Goal: Task Accomplishment & Management: Complete application form

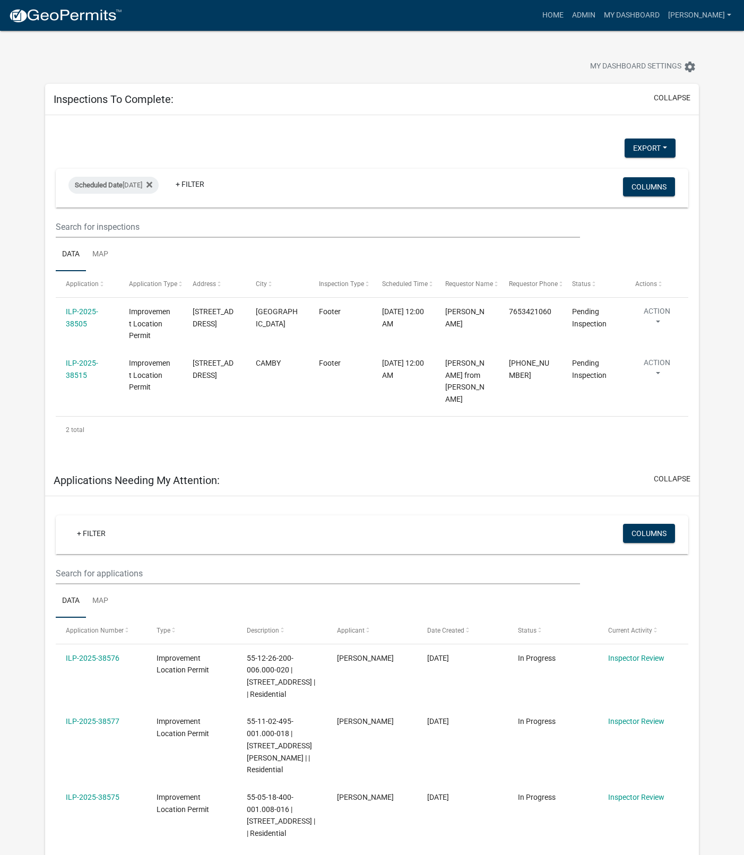
select select "1: 25"
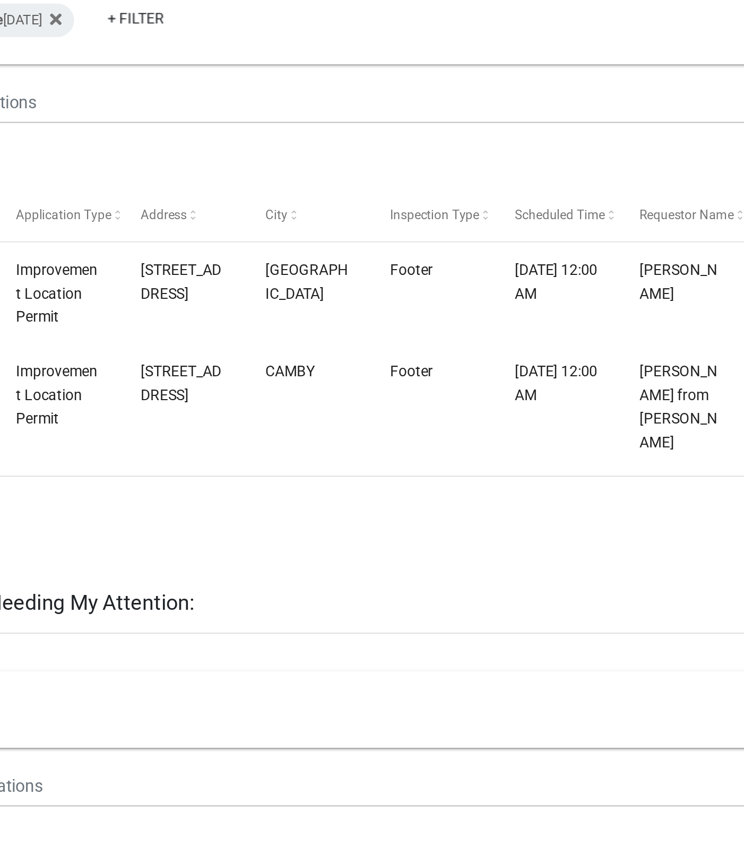
scroll to position [4, 0]
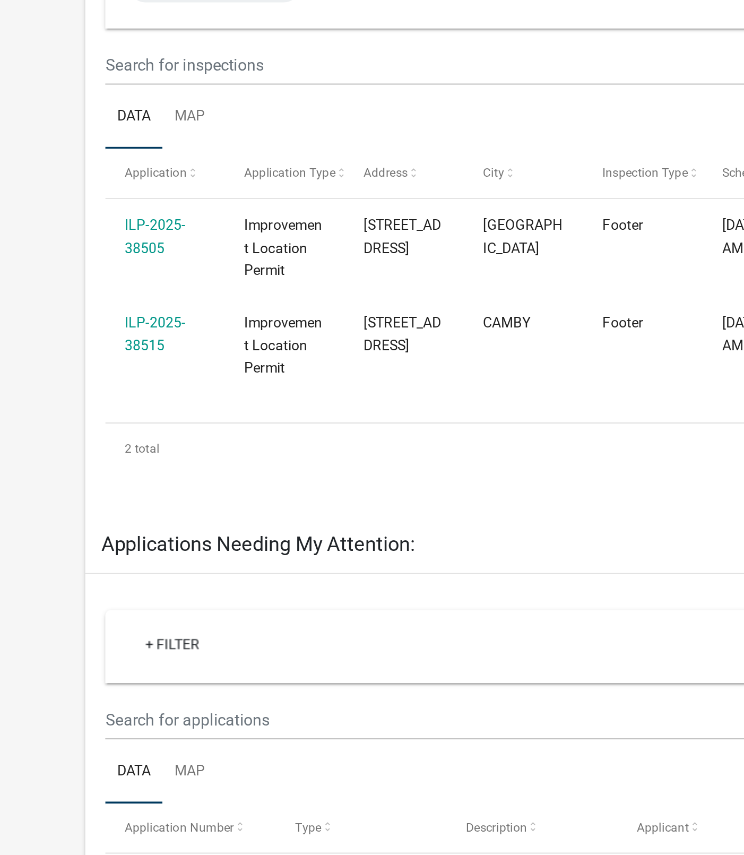
click at [75, 304] on link "ILP-2025-38505" at bounding box center [82, 314] width 32 height 21
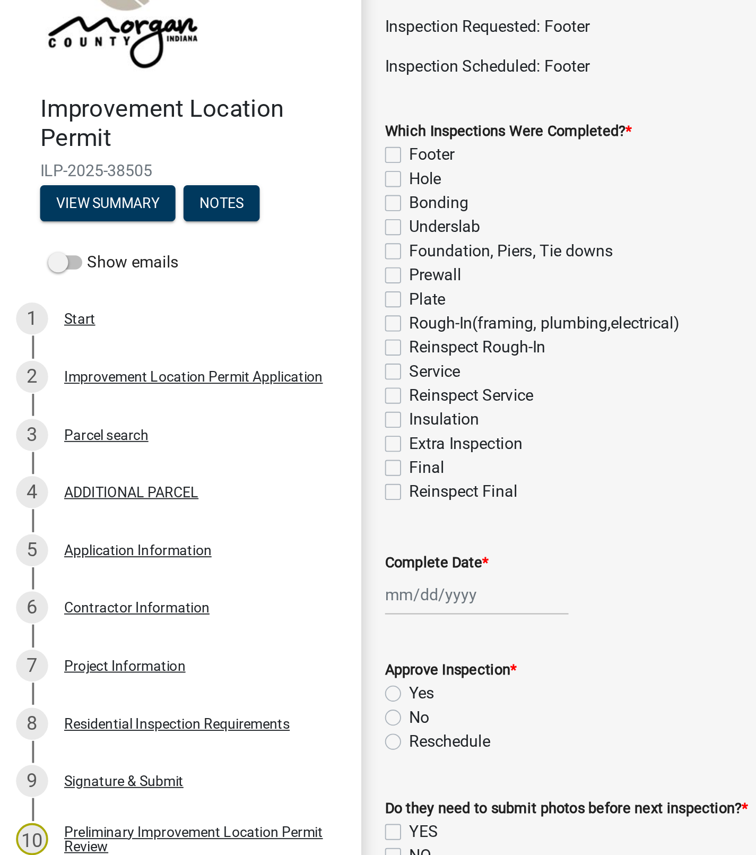
click at [217, 146] on label "Hole" at bounding box center [225, 146] width 17 height 13
click at [217, 146] on input "Hole" at bounding box center [220, 143] width 7 height 7
checkbox input "true"
checkbox input "false"
checkbox input "true"
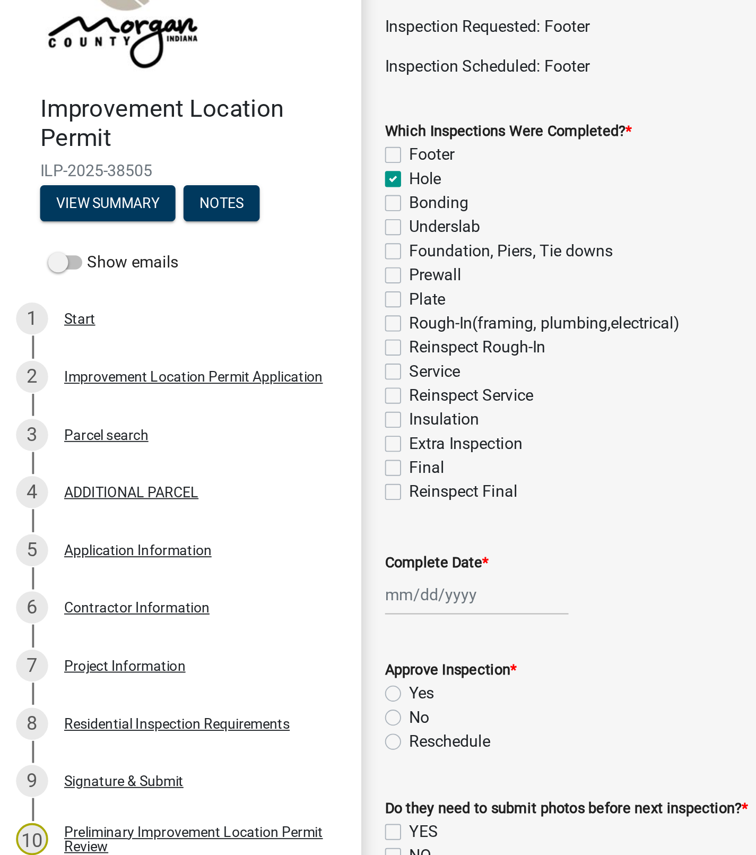
checkbox input "false"
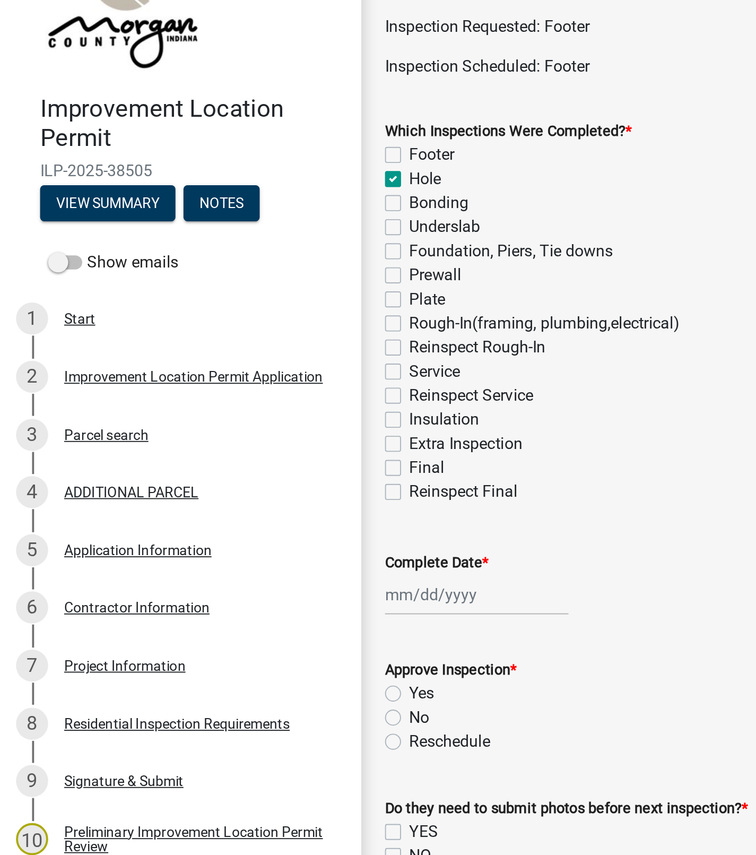
checkbox input "false"
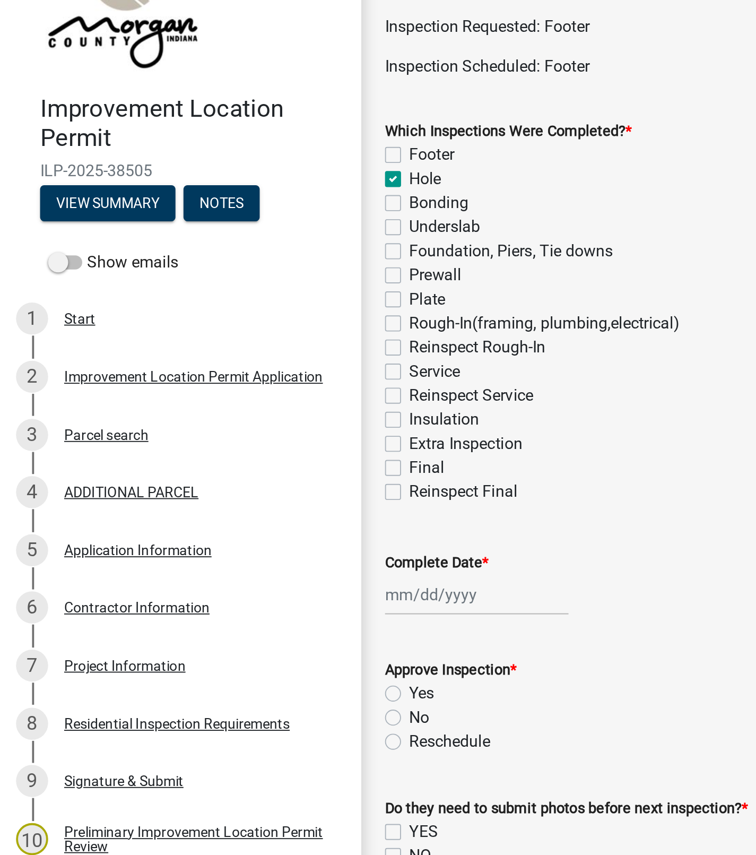
checkbox input "false"
click at [231, 368] on div at bounding box center [252, 367] width 97 height 22
select select "8"
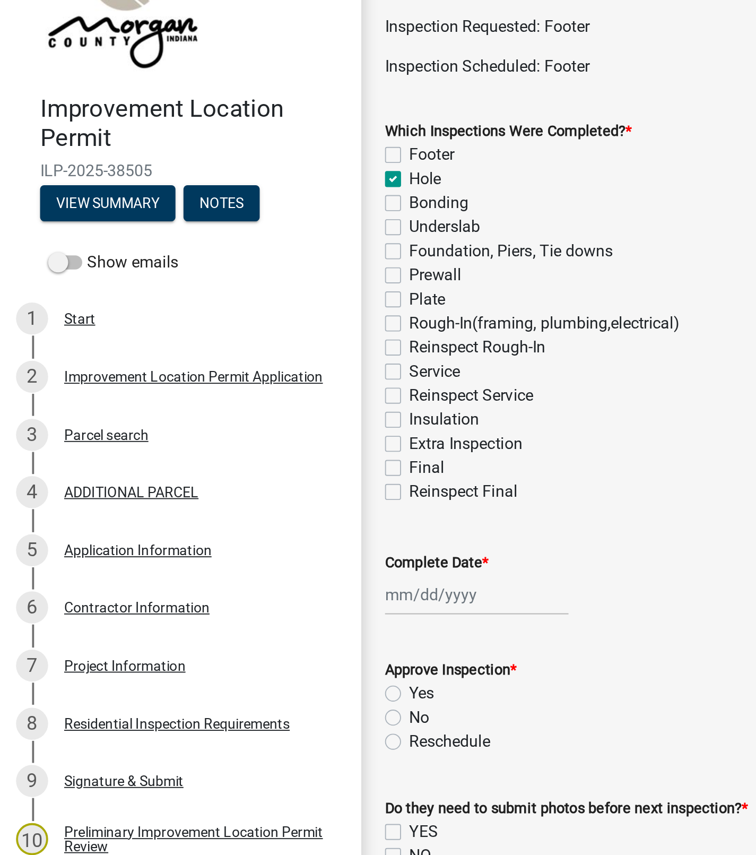
select select "2025"
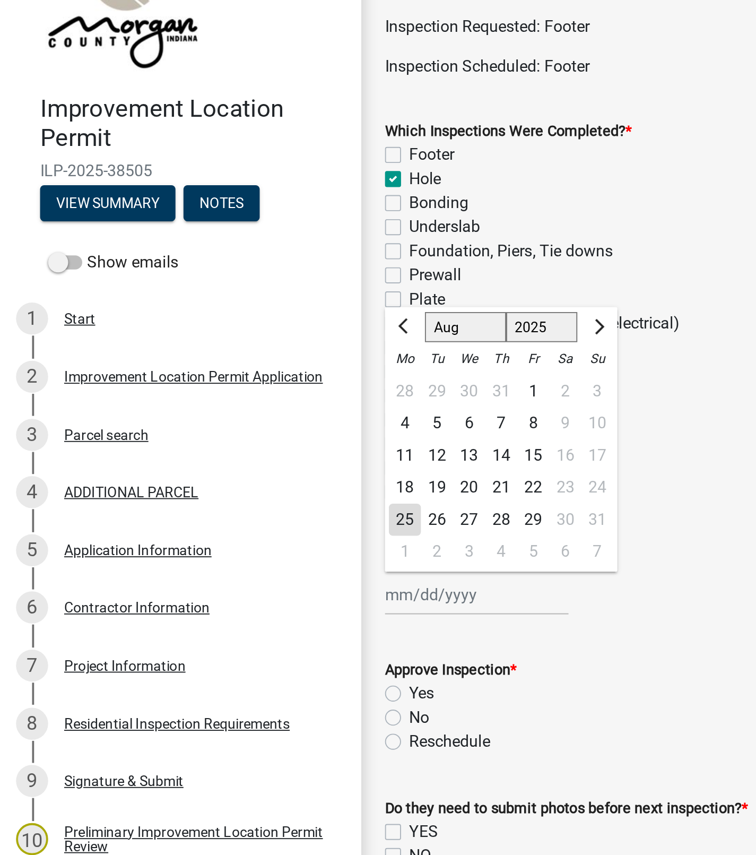
click at [212, 325] on div "25" at bounding box center [214, 326] width 17 height 17
type input "[DATE]"
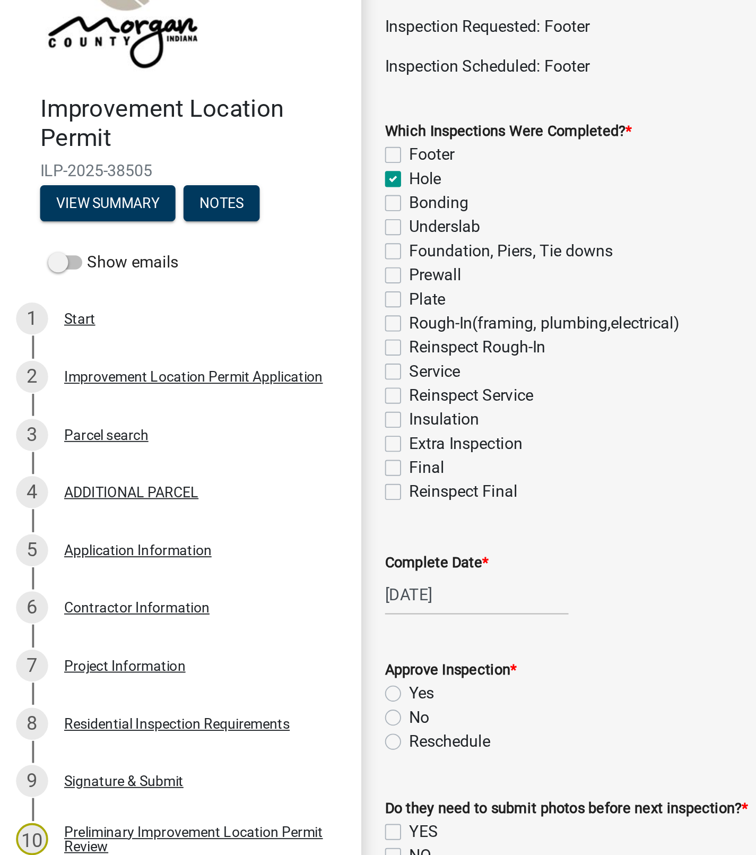
click at [217, 414] on label "Yes" at bounding box center [223, 418] width 13 height 13
click at [217, 414] on input "Yes" at bounding box center [220, 415] width 7 height 7
radio input "true"
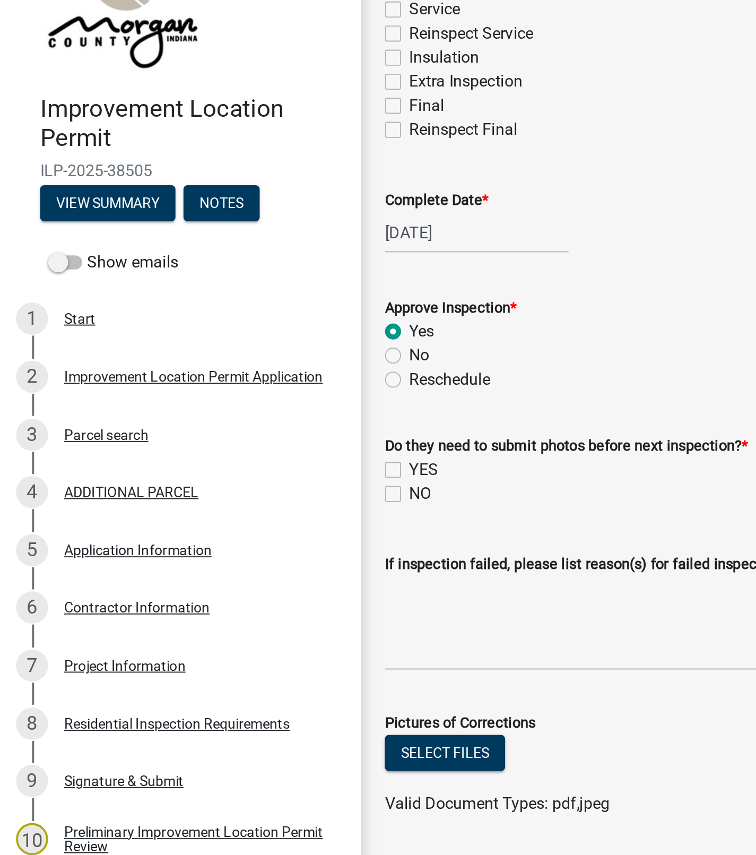
scroll to position [200, 0]
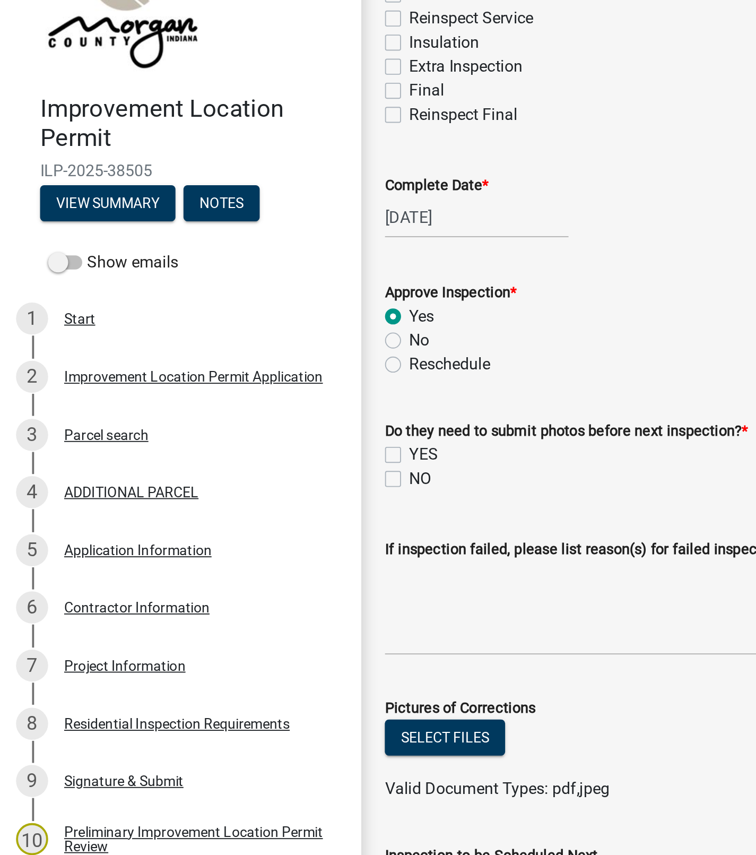
click at [217, 307] on label "NO" at bounding box center [223, 305] width 12 height 13
click at [217, 306] on input "NO" at bounding box center [220, 302] width 7 height 7
checkbox input "true"
checkbox input "false"
checkbox input "true"
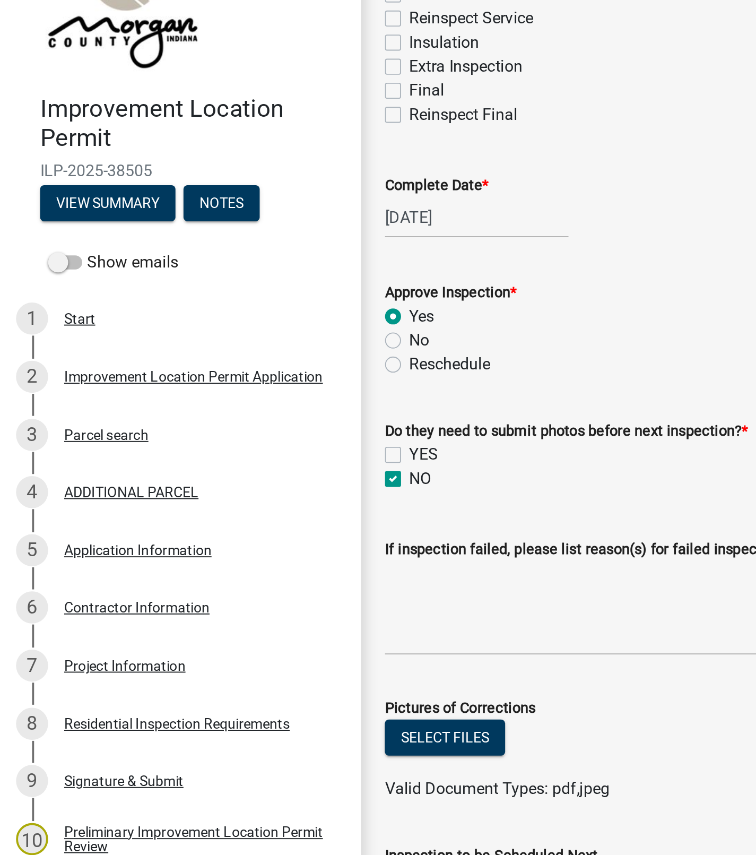
scroll to position [215, 0]
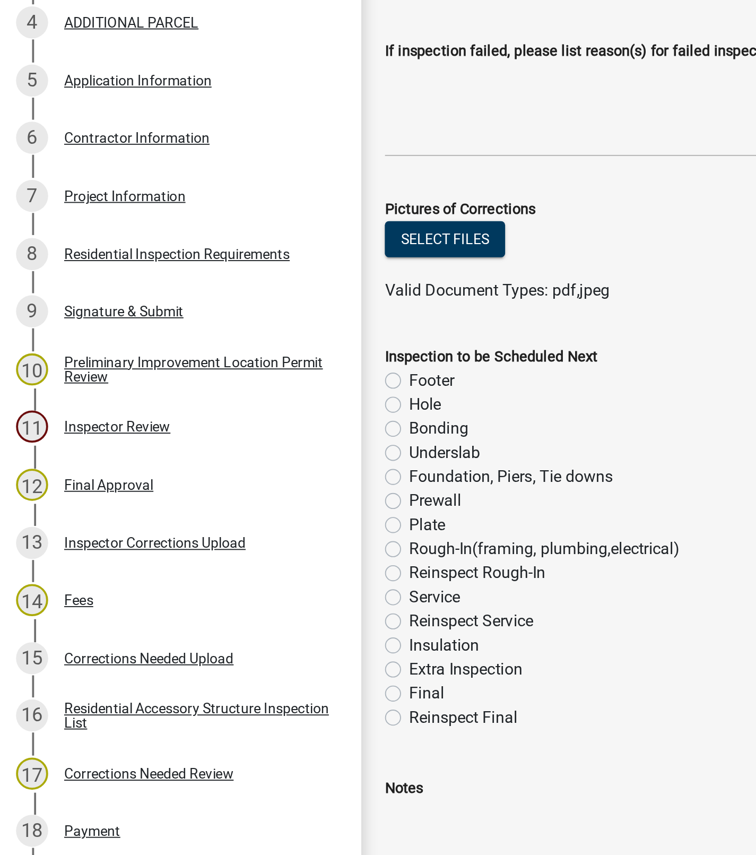
click at [217, 664] on label "Final" at bounding box center [226, 667] width 19 height 13
click at [217, 664] on input "Final" at bounding box center [220, 664] width 7 height 7
radio input "true"
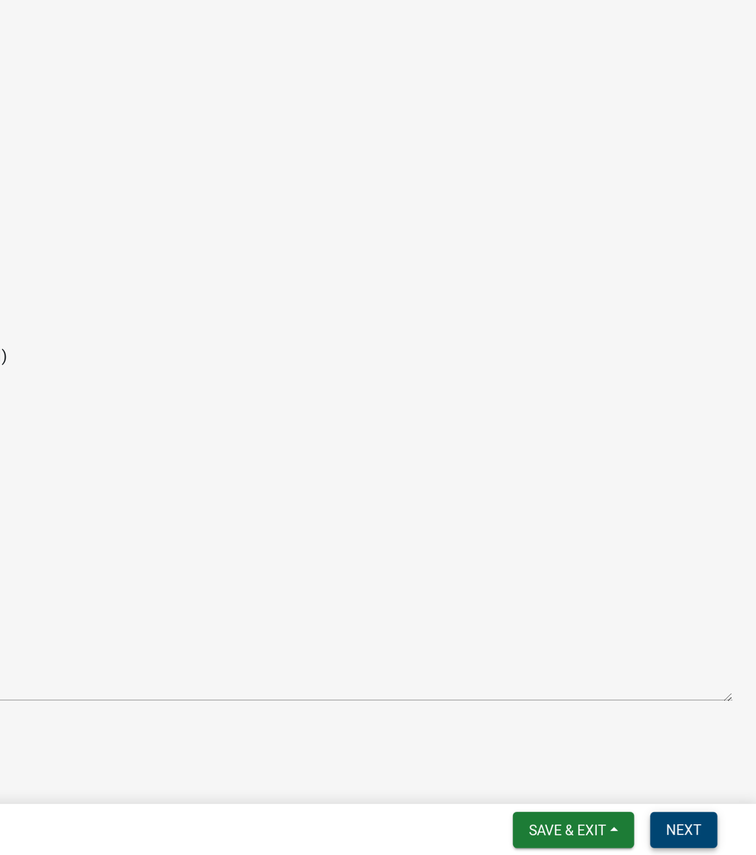
click at [712, 835] on button "Next" at bounding box center [718, 841] width 36 height 19
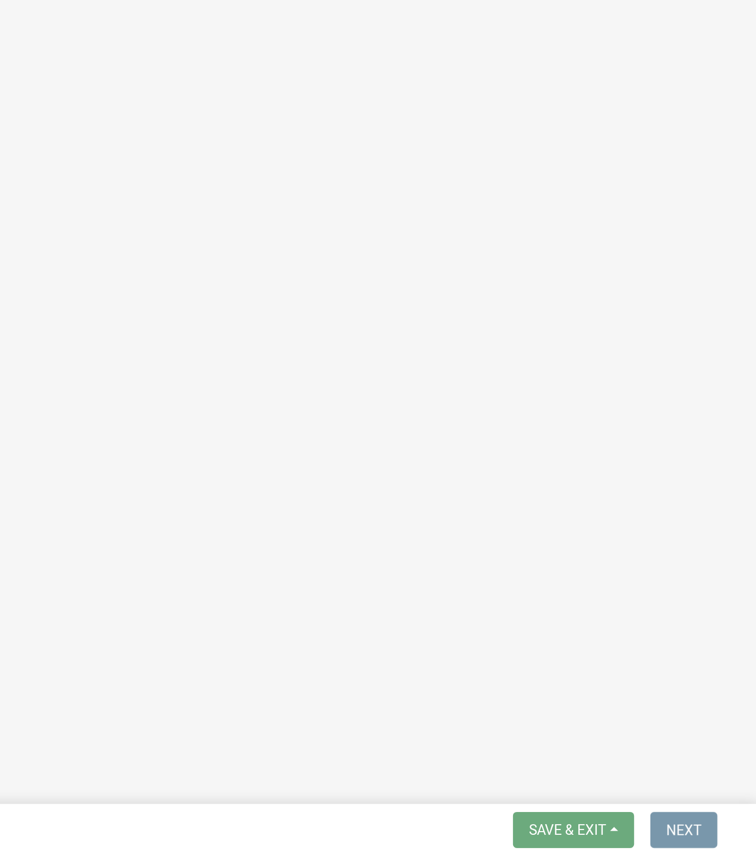
scroll to position [0, 0]
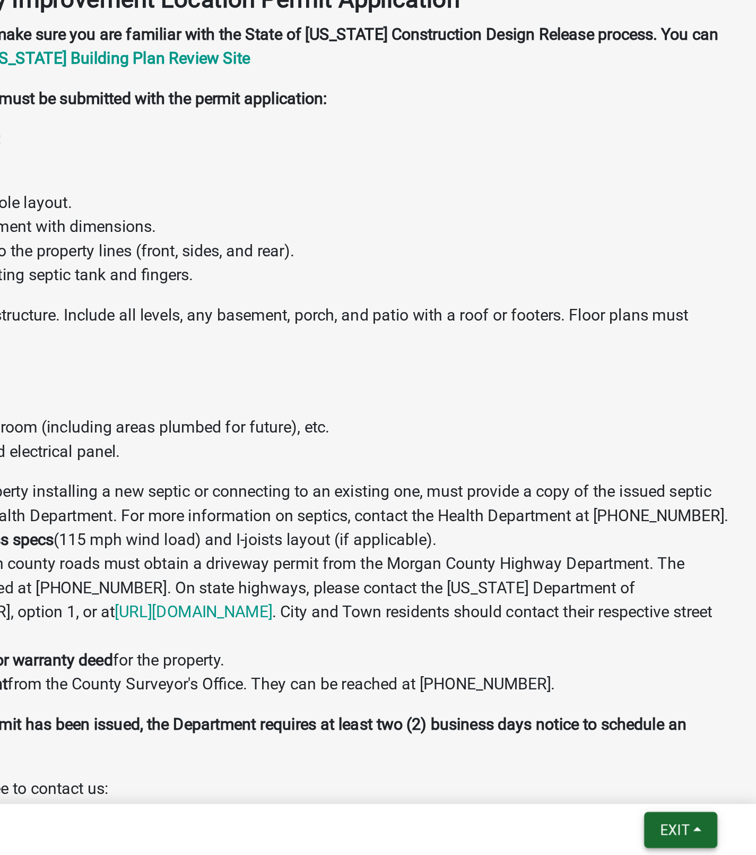
click at [715, 841] on span "Exit" at bounding box center [712, 841] width 15 height 8
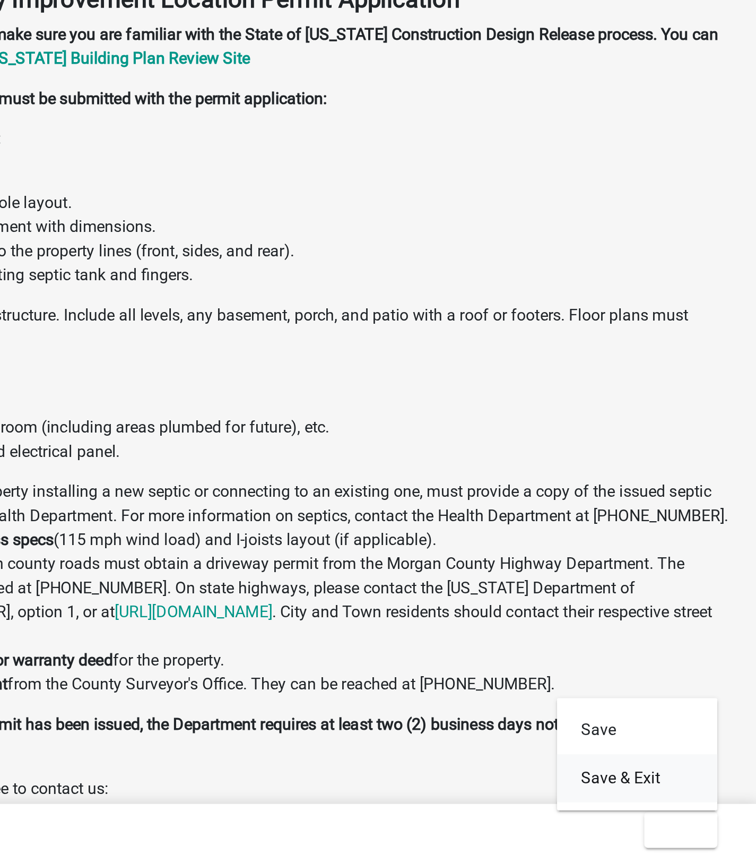
click at [686, 816] on button "Save & Exit" at bounding box center [693, 813] width 85 height 25
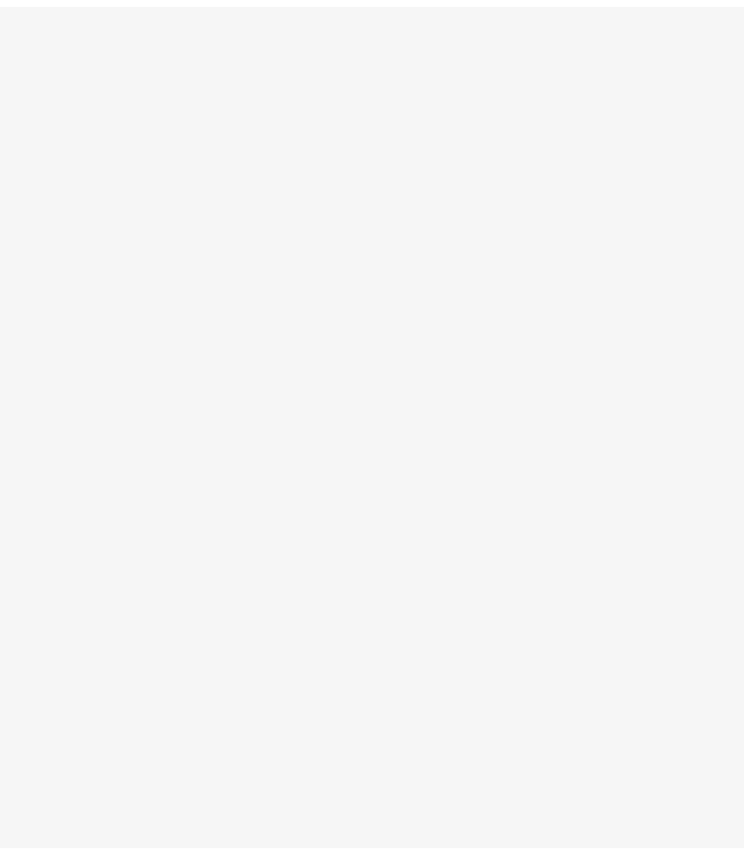
scroll to position [31, 0]
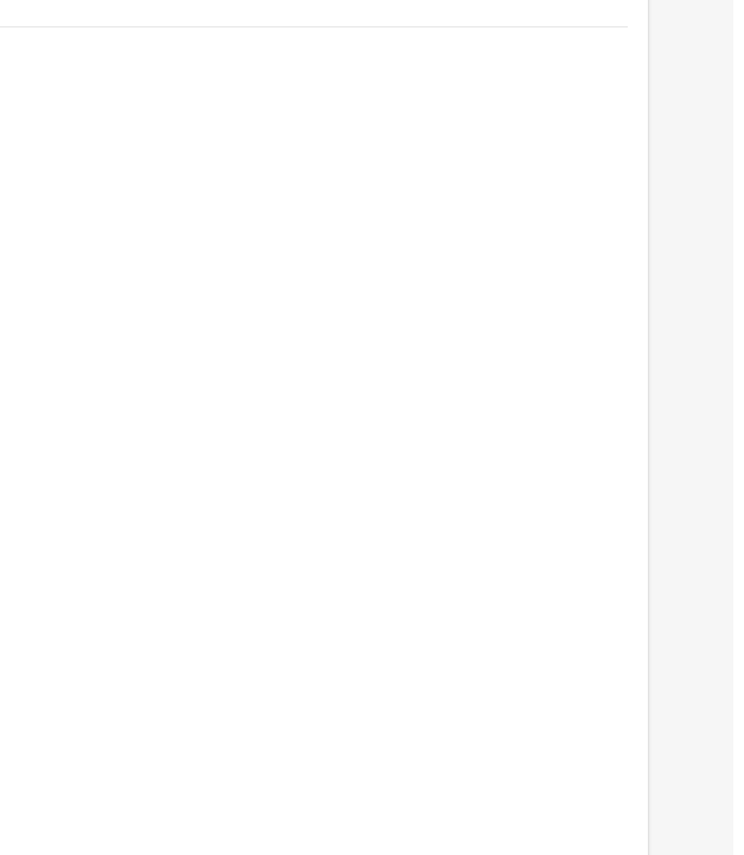
select select "1: 25"
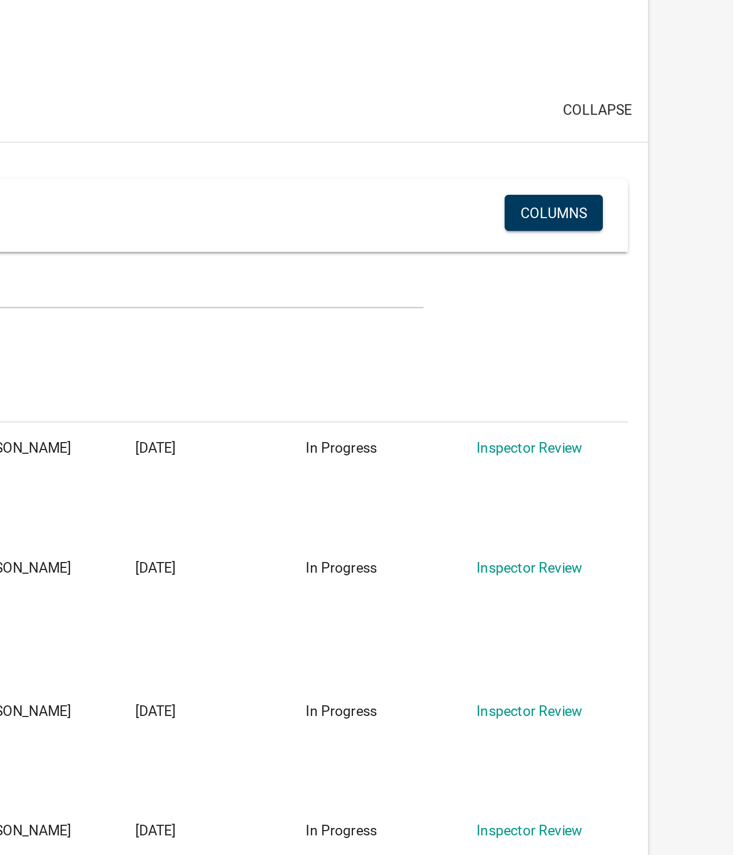
scroll to position [12, 0]
